Goal: Find contact information: Find contact information

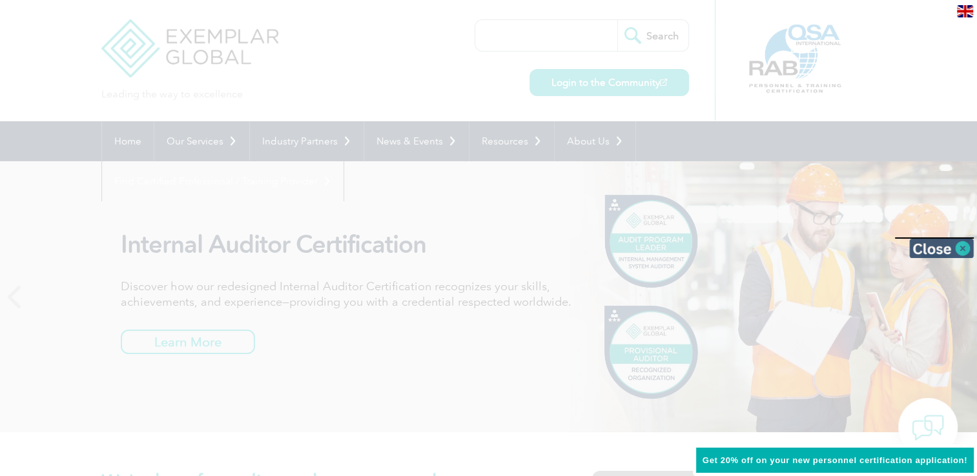
click at [961, 246] on img at bounding box center [941, 248] width 65 height 19
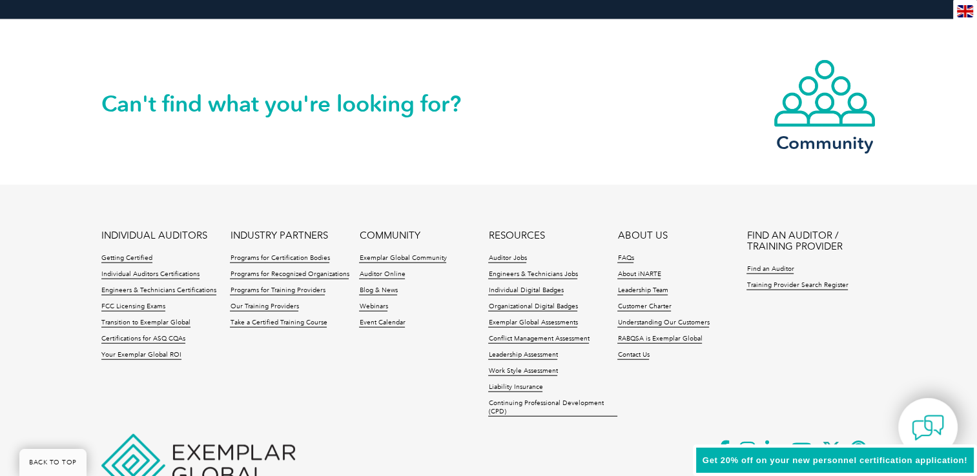
scroll to position [3021, 0]
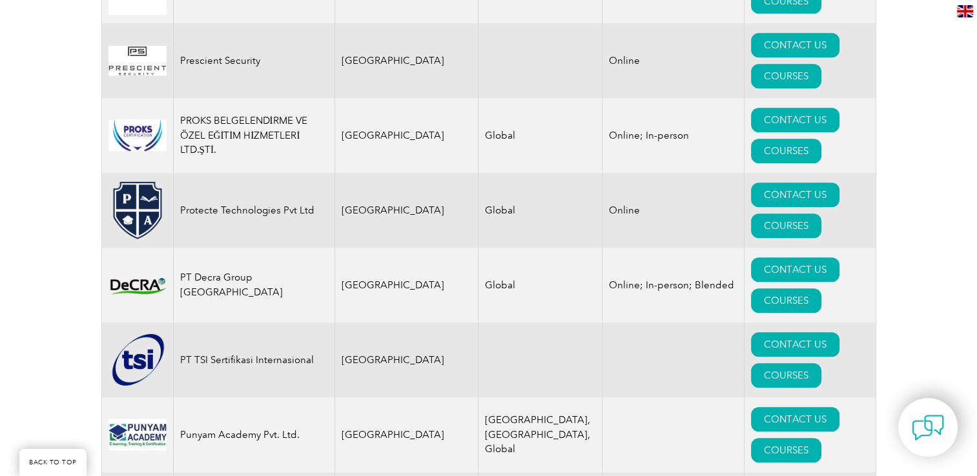
scroll to position [6350, 0]
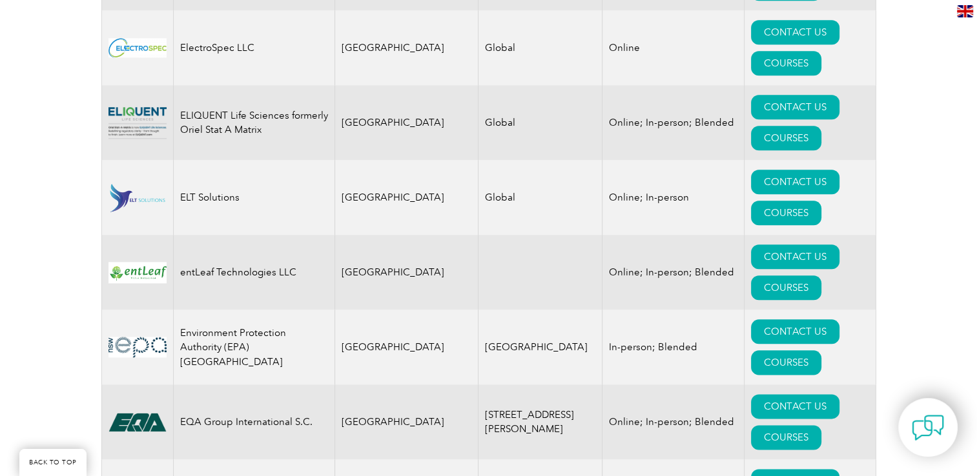
click at [56, 468] on link "BACK TO TOP" at bounding box center [52, 462] width 67 height 27
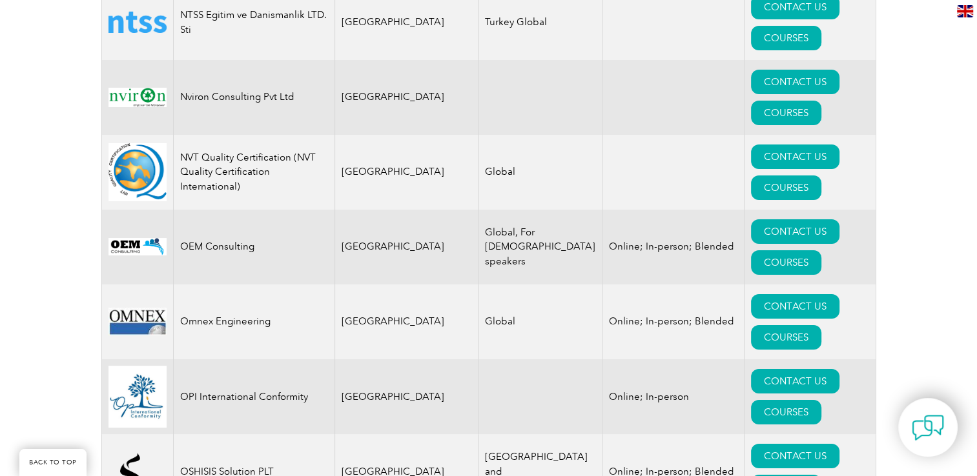
scroll to position [15759, 0]
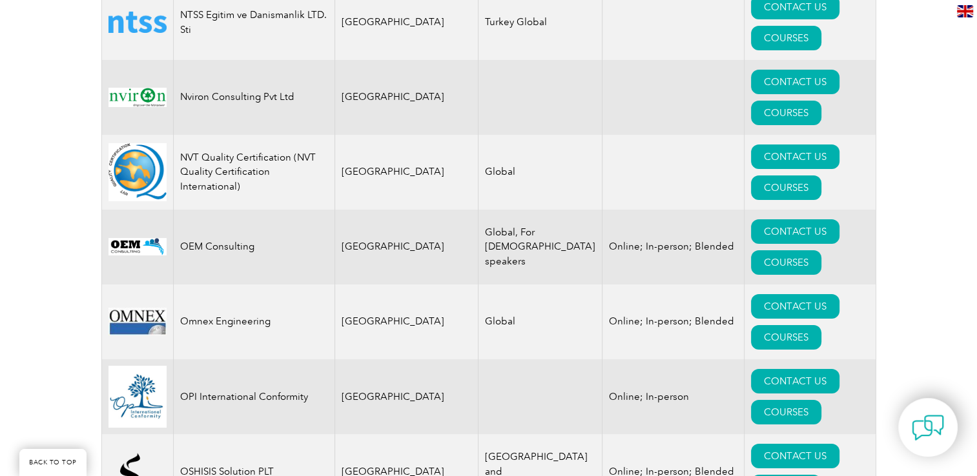
scroll to position [10701, 0]
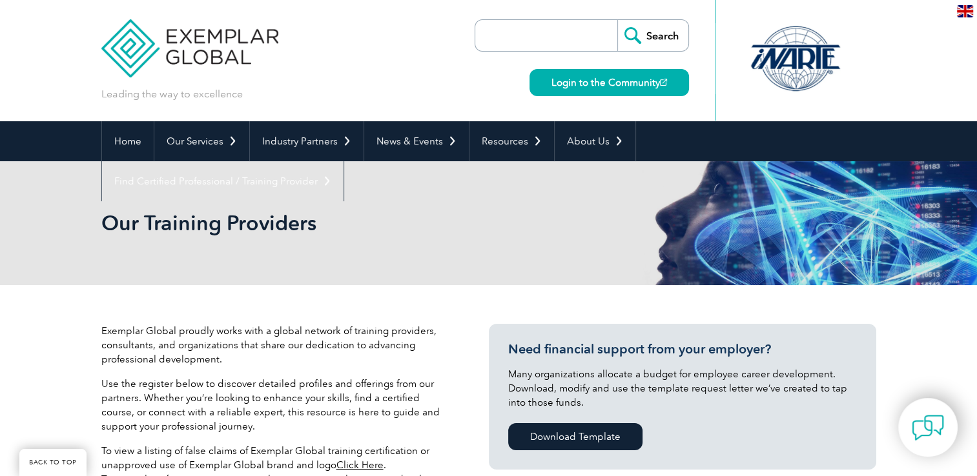
scroll to position [416, 0]
